Goal: Task Accomplishment & Management: Use online tool/utility

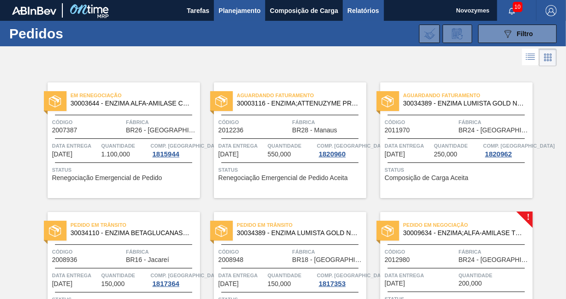
click at [365, 12] on span "Relatórios" at bounding box center [363, 10] width 31 height 11
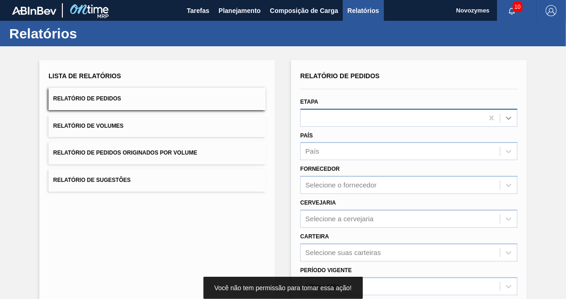
click at [514, 121] on div at bounding box center [509, 118] width 17 height 17
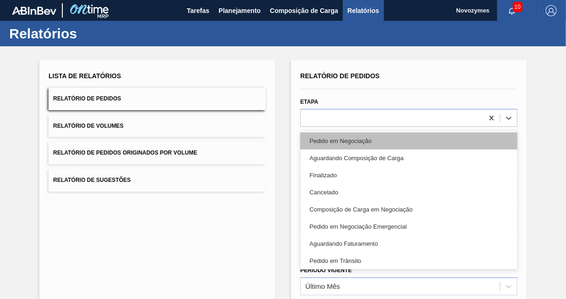
click at [383, 144] on div "Pedido em Negociação" at bounding box center [408, 140] width 217 height 17
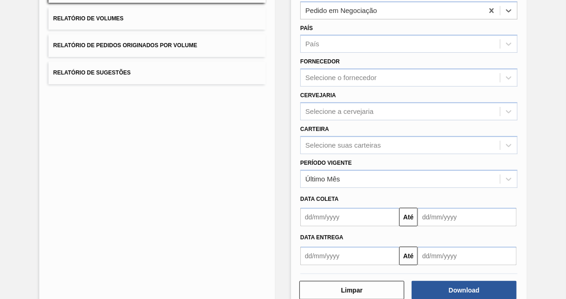
scroll to position [129, 0]
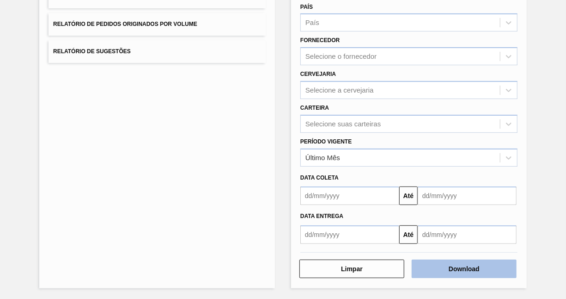
click at [473, 268] on button "Download" at bounding box center [464, 268] width 105 height 18
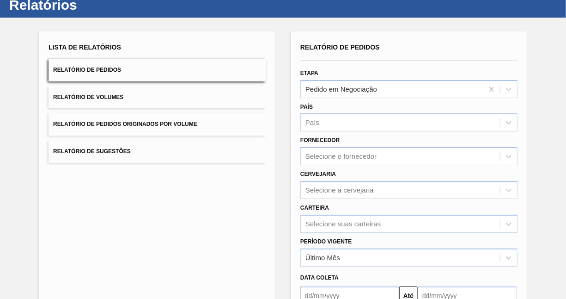
scroll to position [0, 0]
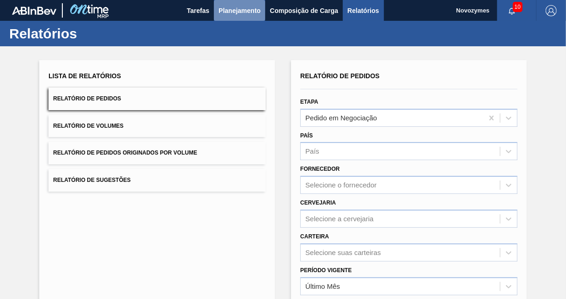
click at [236, 9] on span "Planejamento" at bounding box center [240, 10] width 42 height 11
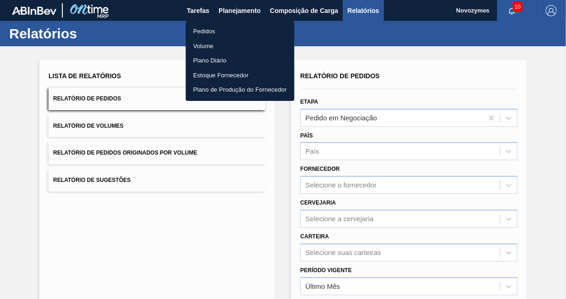
click at [211, 27] on li "Pedidos" at bounding box center [240, 31] width 109 height 15
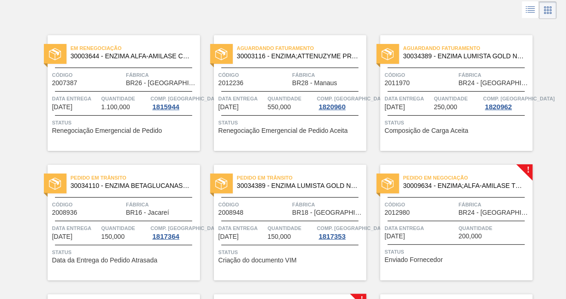
scroll to position [139, 0]
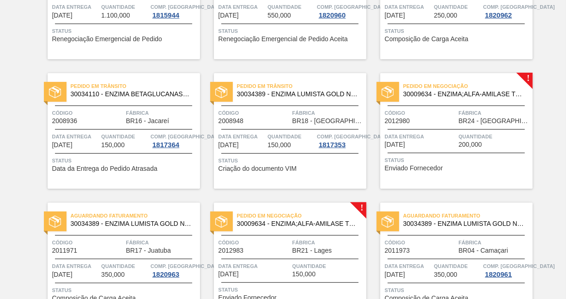
click at [452, 147] on div "Data entrega 29/08/2025" at bounding box center [421, 140] width 72 height 16
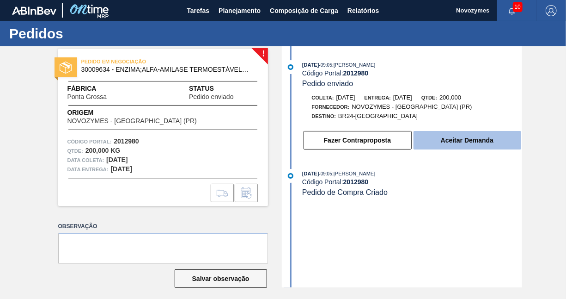
click at [473, 144] on button "Aceitar Demanda" at bounding box center [468, 140] width 108 height 18
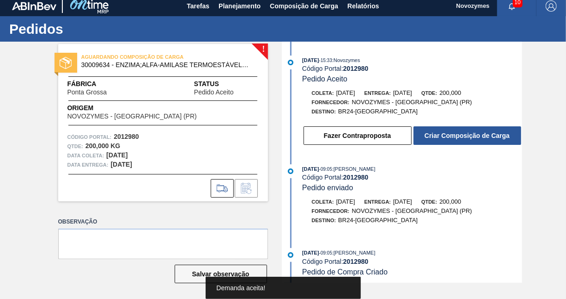
scroll to position [6, 0]
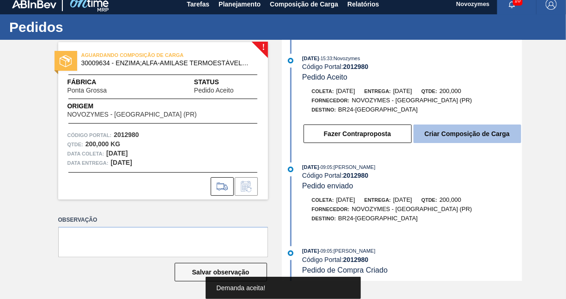
click at [465, 138] on button "Criar Composição de Carga" at bounding box center [468, 133] width 108 height 18
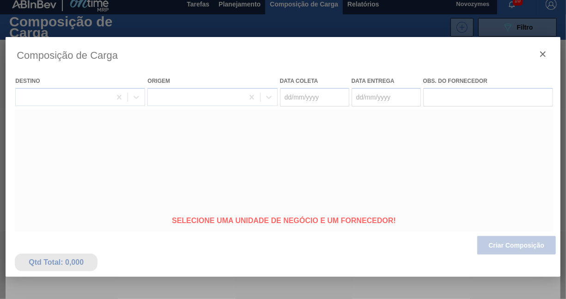
type coleta "26/08/2025"
type entrega "29/08/2025"
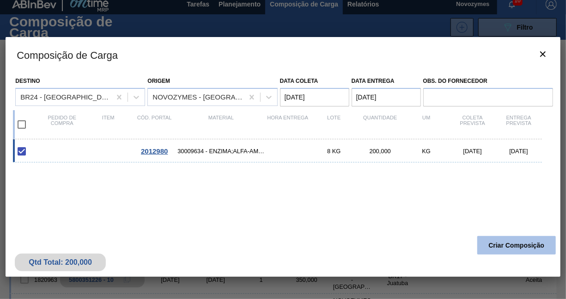
click at [506, 244] on button "Criar Composição" at bounding box center [517, 245] width 79 height 18
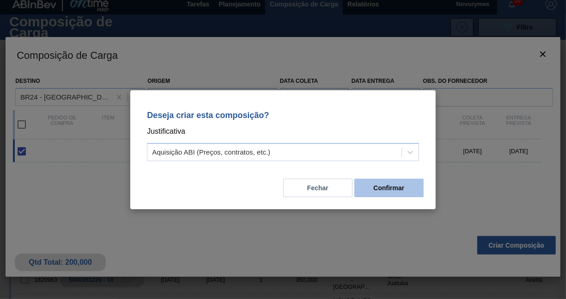
click at [385, 188] on button "Confirmar" at bounding box center [389, 187] width 69 height 18
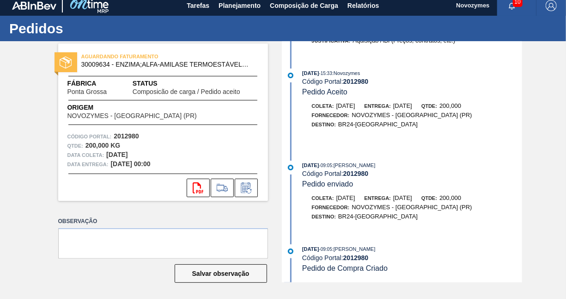
scroll to position [6, 0]
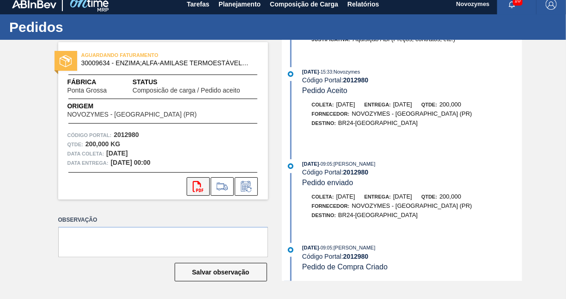
click at [202, 188] on icon "svg{fill:#ff0000}" at bounding box center [198, 186] width 11 height 11
click at [232, 5] on span "Planejamento" at bounding box center [240, 4] width 42 height 11
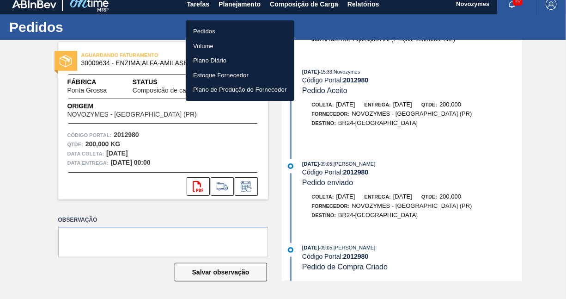
click at [207, 30] on li "Pedidos" at bounding box center [240, 31] width 109 height 15
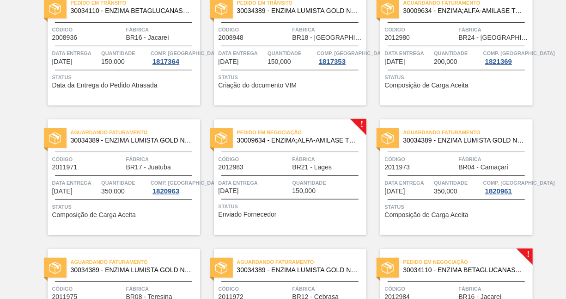
scroll to position [231, 0]
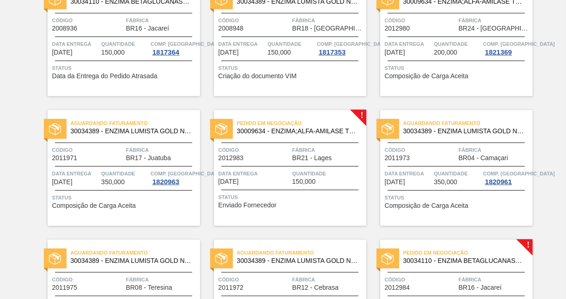
click at [306, 176] on span "Quantidade" at bounding box center [329, 173] width 72 height 9
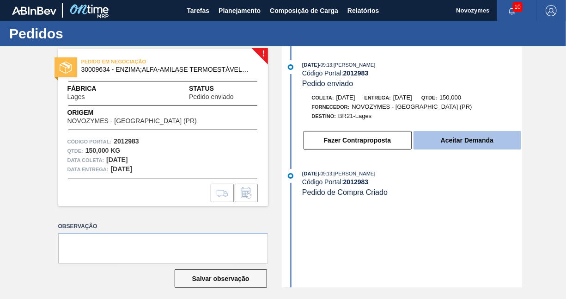
click at [442, 143] on button "Aceitar Demanda" at bounding box center [468, 140] width 108 height 18
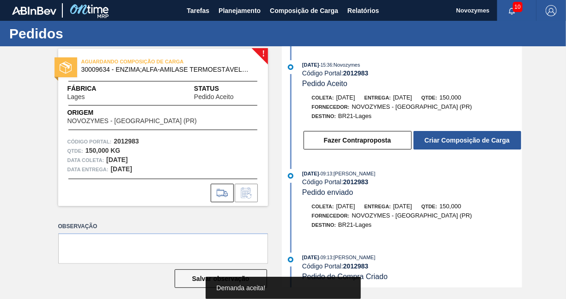
scroll to position [6, 0]
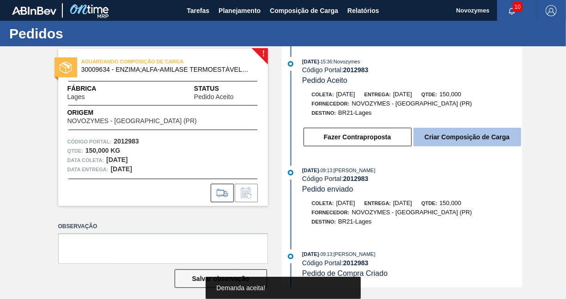
click at [479, 137] on button "Criar Composição de Carga" at bounding box center [468, 137] width 108 height 18
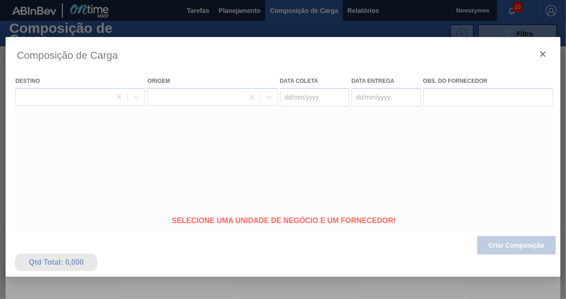
type coleta "26/08/2025"
type entrega "03/09/2025"
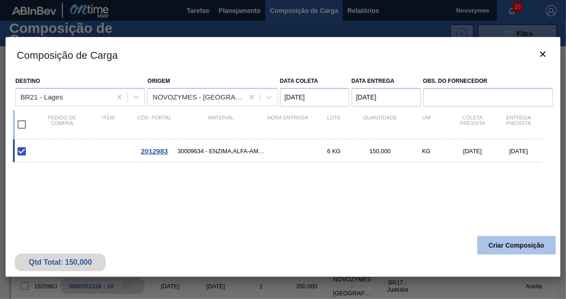
click at [492, 249] on button "Criar Composição" at bounding box center [517, 245] width 79 height 18
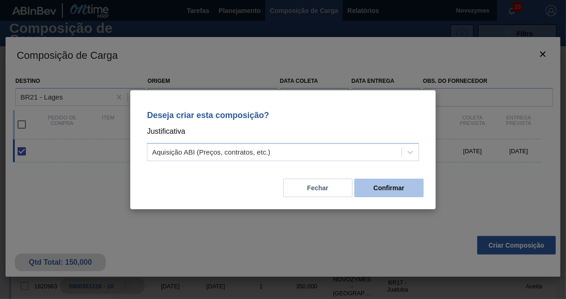
click at [406, 193] on button "Confirmar" at bounding box center [389, 187] width 69 height 18
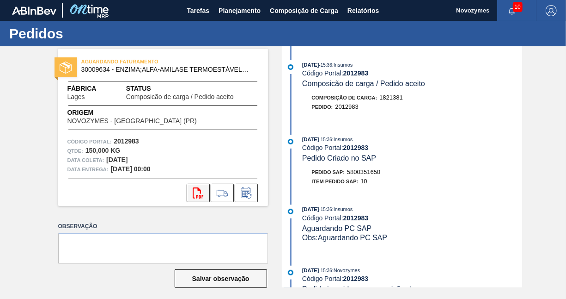
click at [196, 194] on icon "svg{fill:#ff0000}" at bounding box center [198, 192] width 11 height 11
click at [244, 10] on span "Planejamento" at bounding box center [240, 10] width 42 height 11
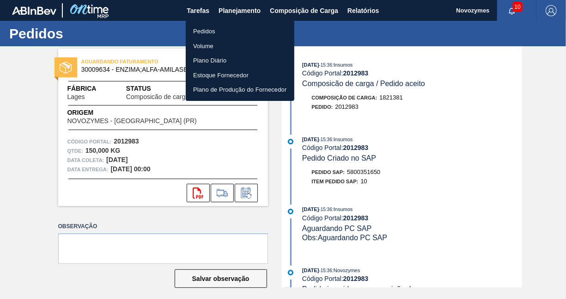
click at [232, 31] on li "Pedidos" at bounding box center [240, 31] width 109 height 15
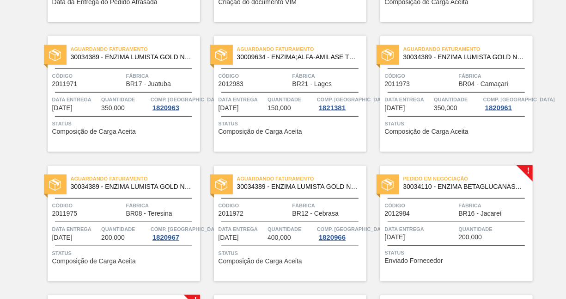
scroll to position [324, 0]
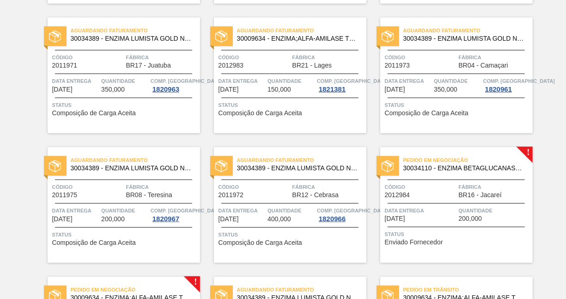
click at [461, 195] on span "BR16 - Jacareí" at bounding box center [480, 194] width 43 height 7
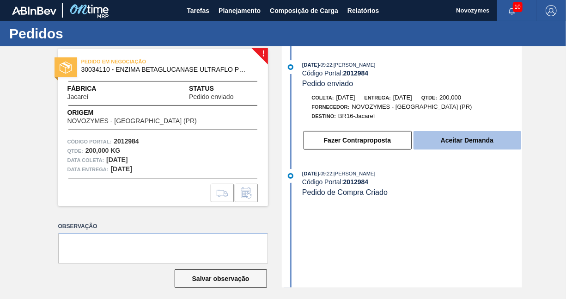
click at [502, 141] on button "Aceitar Demanda" at bounding box center [468, 140] width 108 height 18
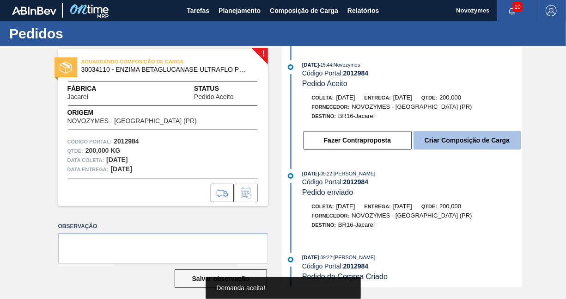
click at [471, 135] on button "Criar Composição de Carga" at bounding box center [468, 140] width 108 height 18
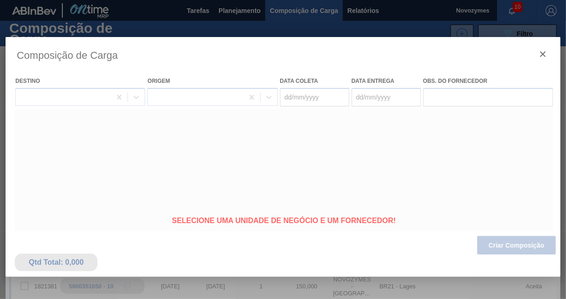
type coleta "26/08/2025"
type entrega "05/09/2025"
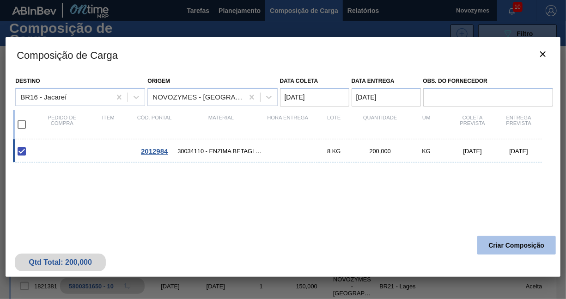
click at [524, 244] on button "Criar Composição" at bounding box center [517, 245] width 79 height 18
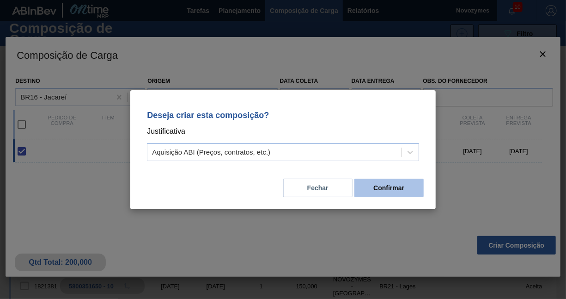
click at [368, 186] on button "Confirmar" at bounding box center [389, 187] width 69 height 18
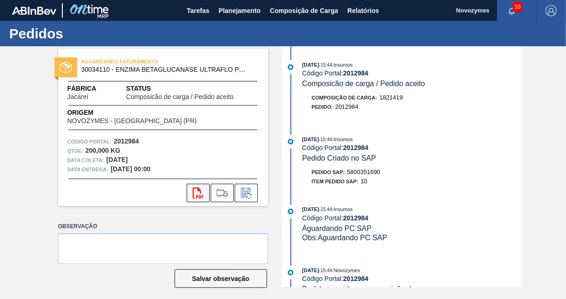
click at [195, 198] on icon "svg{fill:#ff0000}" at bounding box center [198, 192] width 11 height 11
click at [230, 10] on span "Planejamento" at bounding box center [240, 10] width 42 height 11
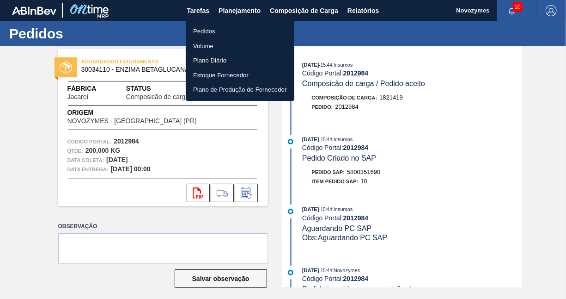
click at [211, 31] on li "Pedidos" at bounding box center [240, 31] width 109 height 15
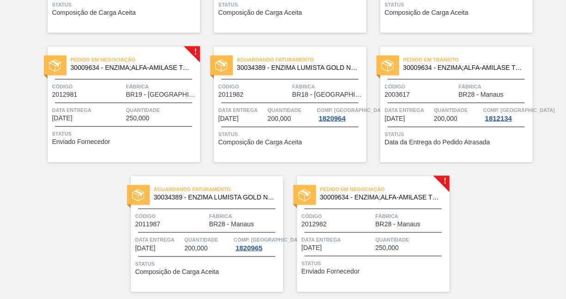
scroll to position [555, 0]
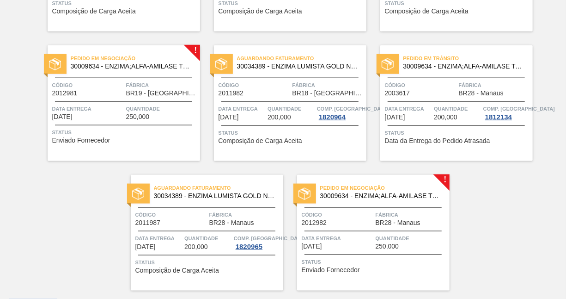
click at [137, 111] on span "Quantidade" at bounding box center [162, 108] width 72 height 9
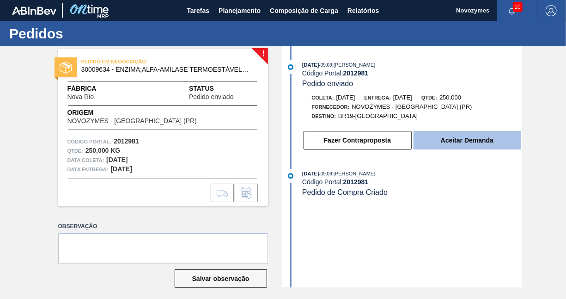
click at [483, 143] on button "Aceitar Demanda" at bounding box center [468, 140] width 108 height 18
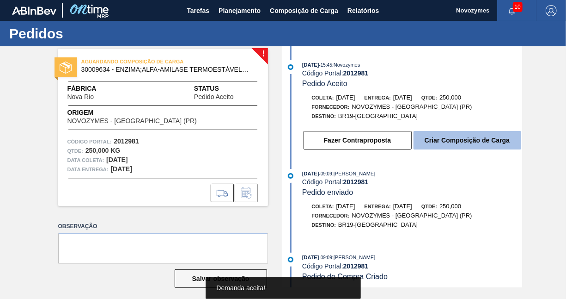
click at [444, 134] on button "Criar Composição de Carga" at bounding box center [468, 140] width 108 height 18
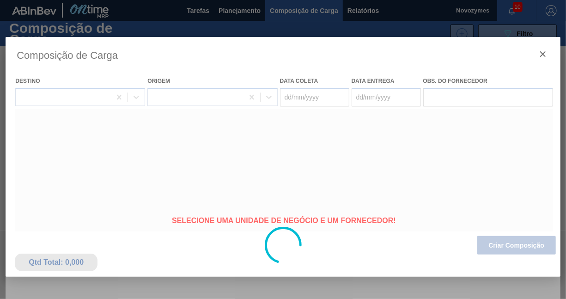
type coleta "26/08/2025"
type entrega "05/09/2025"
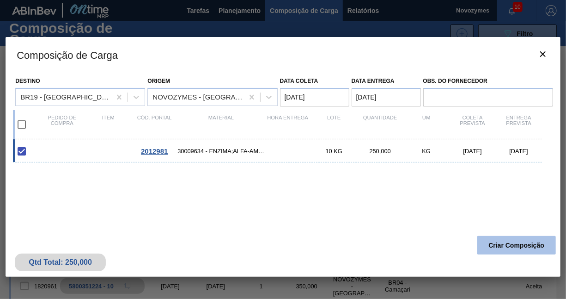
click at [523, 242] on button "Criar Composição" at bounding box center [517, 245] width 79 height 18
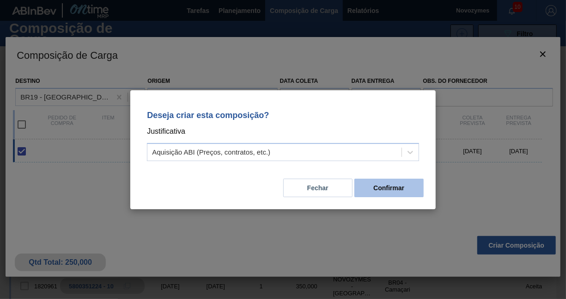
click at [368, 189] on button "Confirmar" at bounding box center [389, 187] width 69 height 18
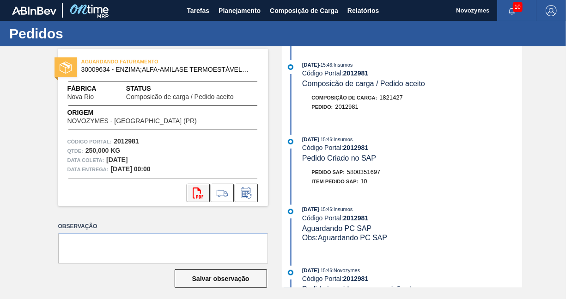
click at [194, 189] on icon "svg{fill:#ff0000}" at bounding box center [198, 192] width 11 height 11
click at [258, 5] on span "Planejamento" at bounding box center [240, 10] width 42 height 11
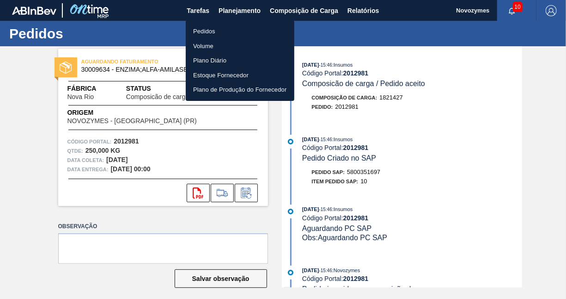
click at [204, 35] on li "Pedidos" at bounding box center [240, 31] width 109 height 15
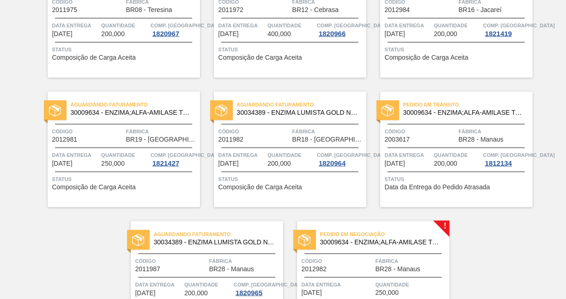
scroll to position [580, 0]
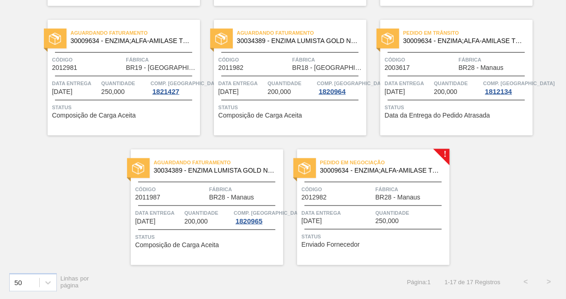
click at [398, 194] on span "BR28 - Manaus" at bounding box center [398, 197] width 45 height 7
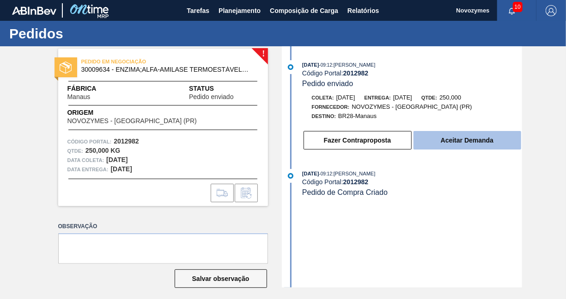
click at [480, 139] on button "Aceitar Demanda" at bounding box center [468, 140] width 108 height 18
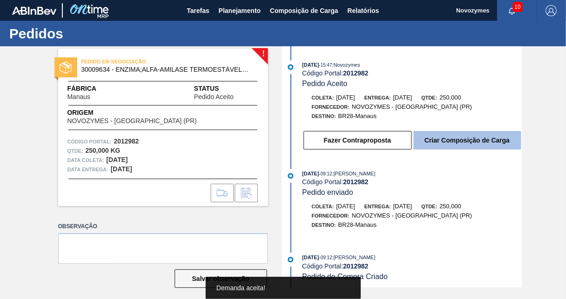
click at [469, 142] on button "Criar Composição de Carga" at bounding box center [468, 140] width 108 height 18
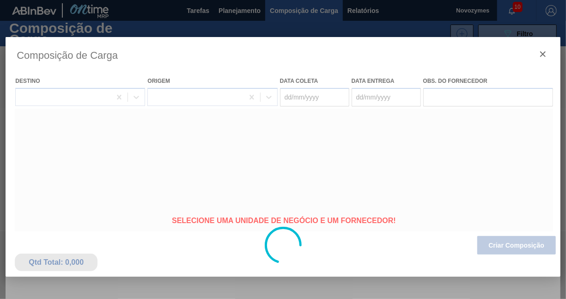
type coleta "26/08/2025"
type entrega "[DATE]"
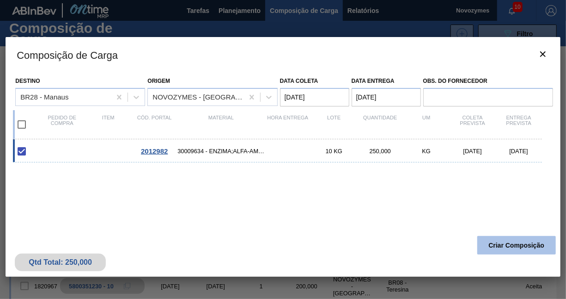
click at [495, 244] on button "Criar Composição" at bounding box center [517, 245] width 79 height 18
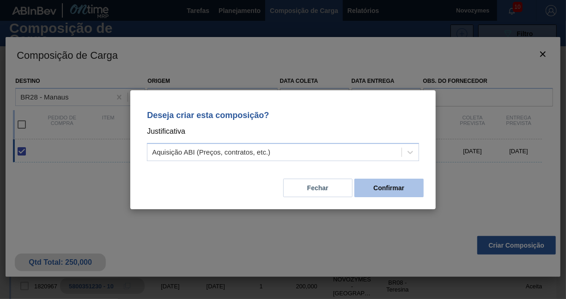
click at [386, 190] on button "Confirmar" at bounding box center [389, 187] width 69 height 18
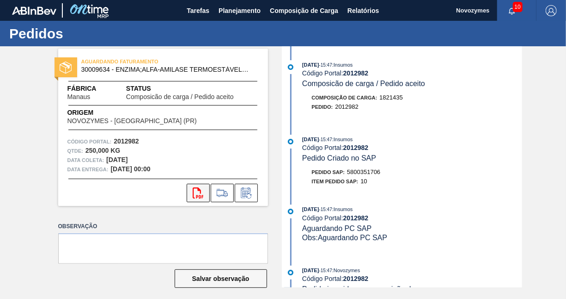
click at [191, 193] on button "svg{fill:#ff0000}" at bounding box center [198, 193] width 23 height 18
